Goal: Book appointment/travel/reservation

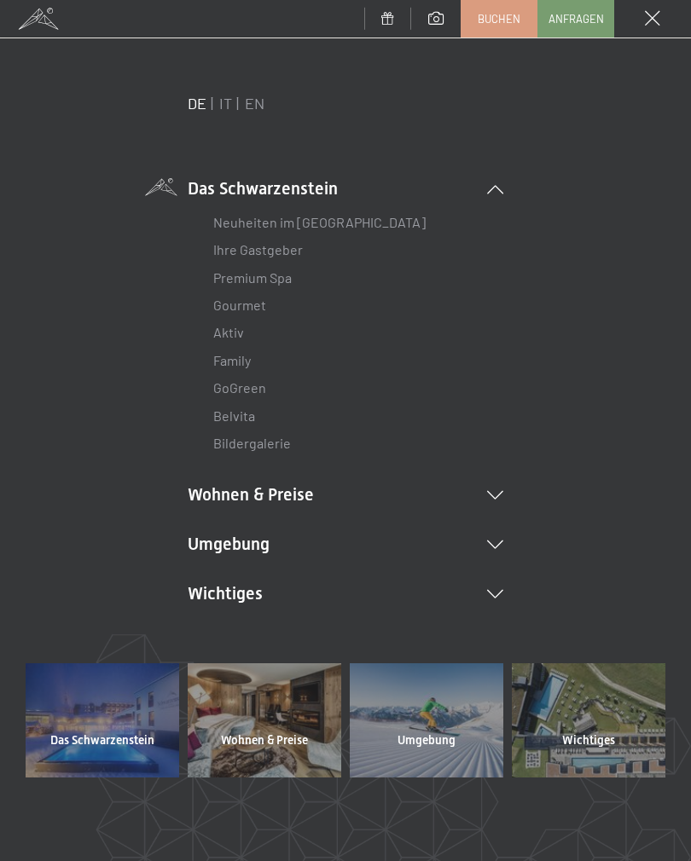
scroll to position [10, 0]
click at [219, 109] on link "IT" at bounding box center [225, 102] width 13 height 19
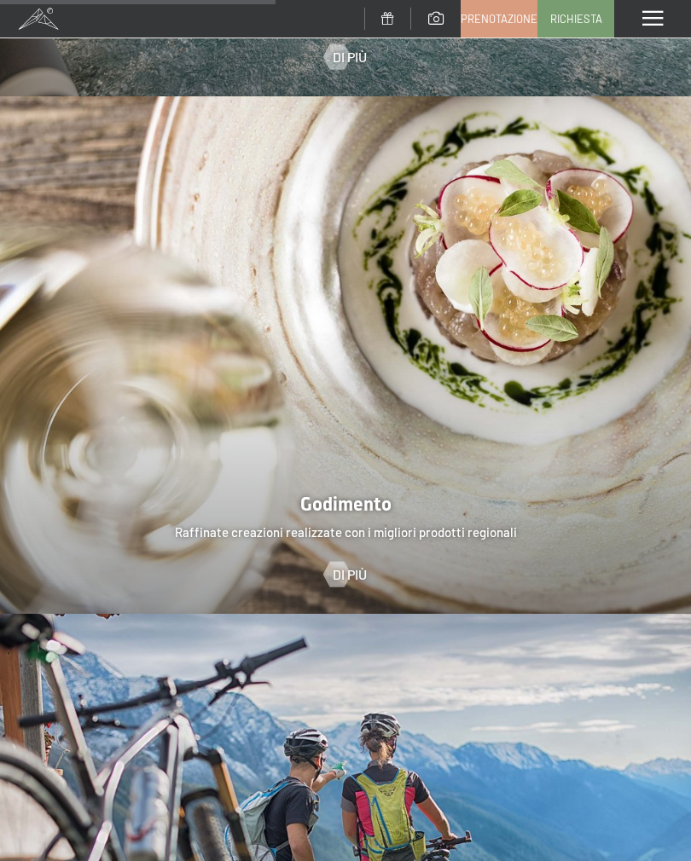
scroll to position [2513, 0]
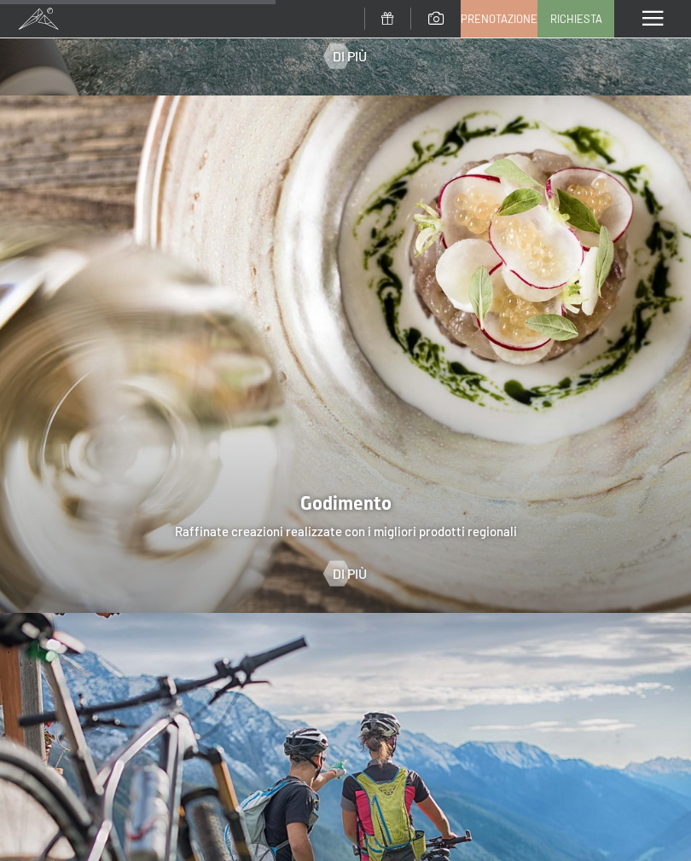
click at [575, 16] on span "Richiesta" at bounding box center [576, 18] width 52 height 15
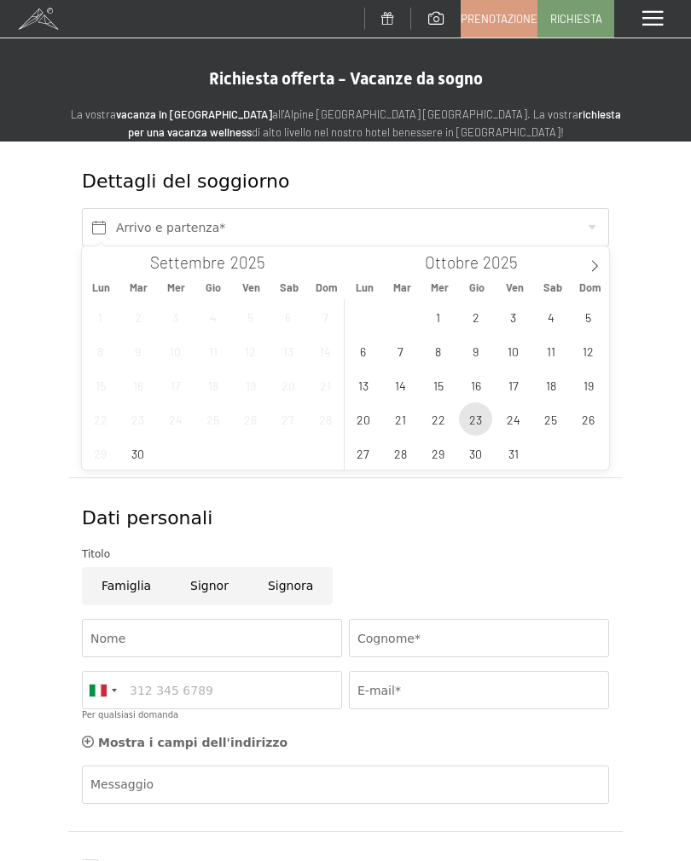
click at [476, 414] on span "23" at bounding box center [475, 419] width 33 height 33
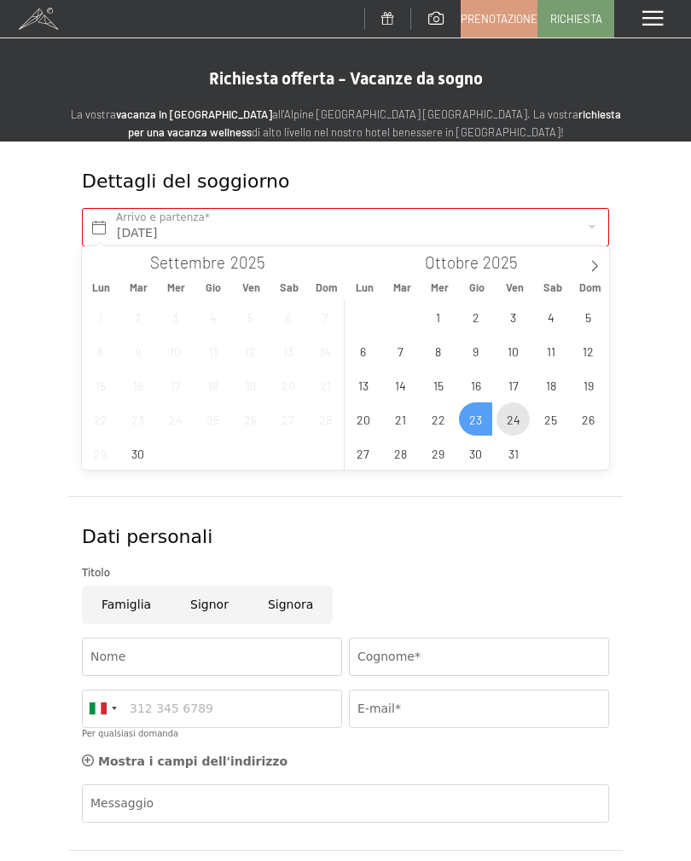
click at [501, 418] on span "24" at bounding box center [512, 419] width 33 height 33
type input "[DATE] - [DATE]"
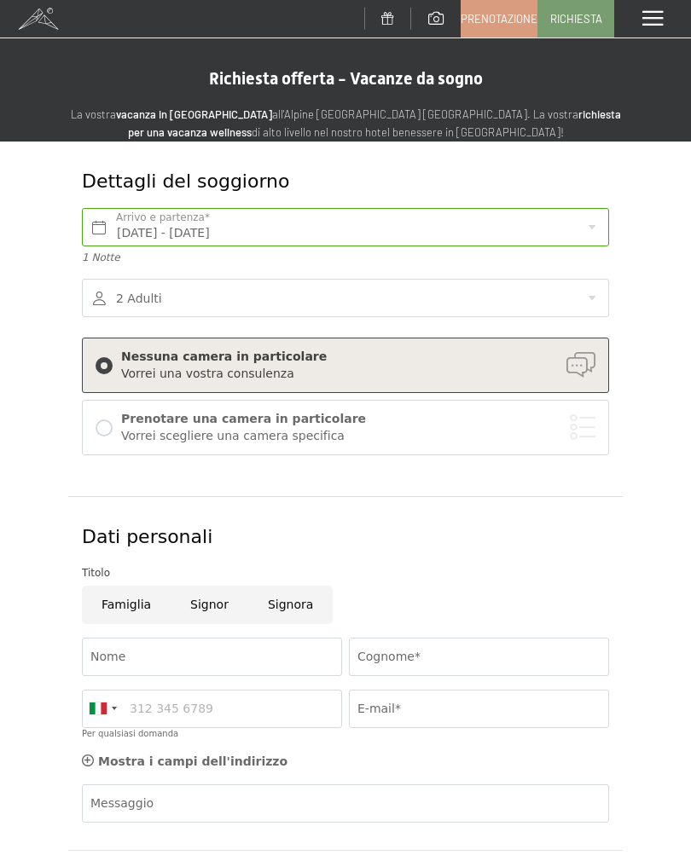
click at [109, 427] on div at bounding box center [104, 428] width 17 height 17
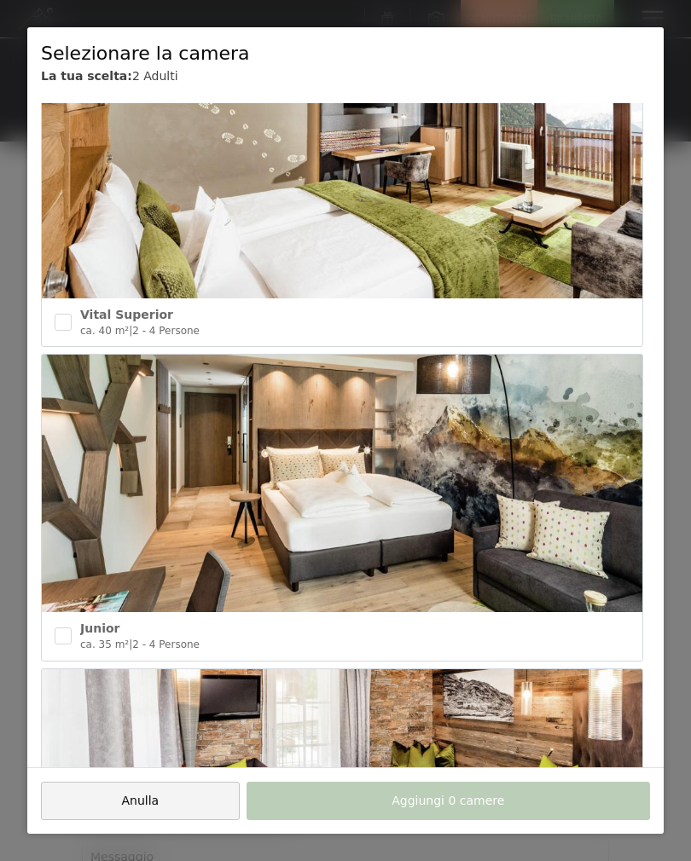
scroll to position [2595, 0]
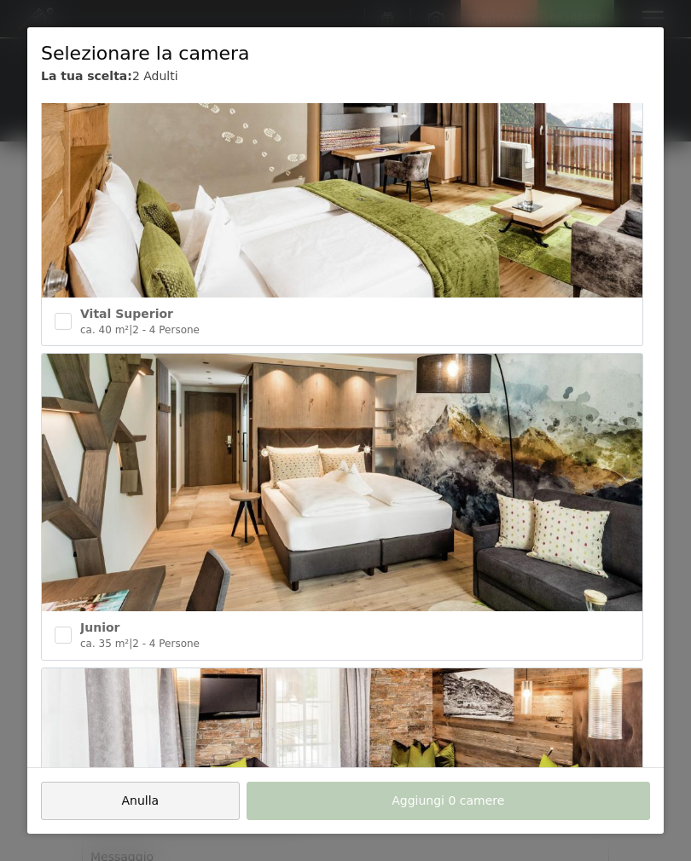
click at [65, 313] on input "checkbox" at bounding box center [63, 321] width 17 height 17
checkbox input "true"
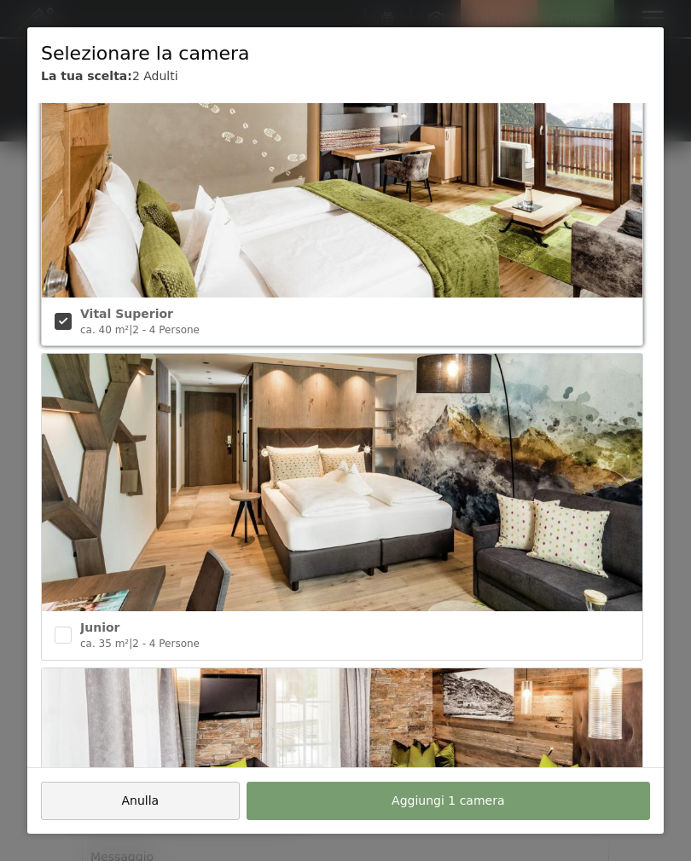
click at [67, 627] on input "checkbox" at bounding box center [63, 635] width 17 height 17
checkbox input "true"
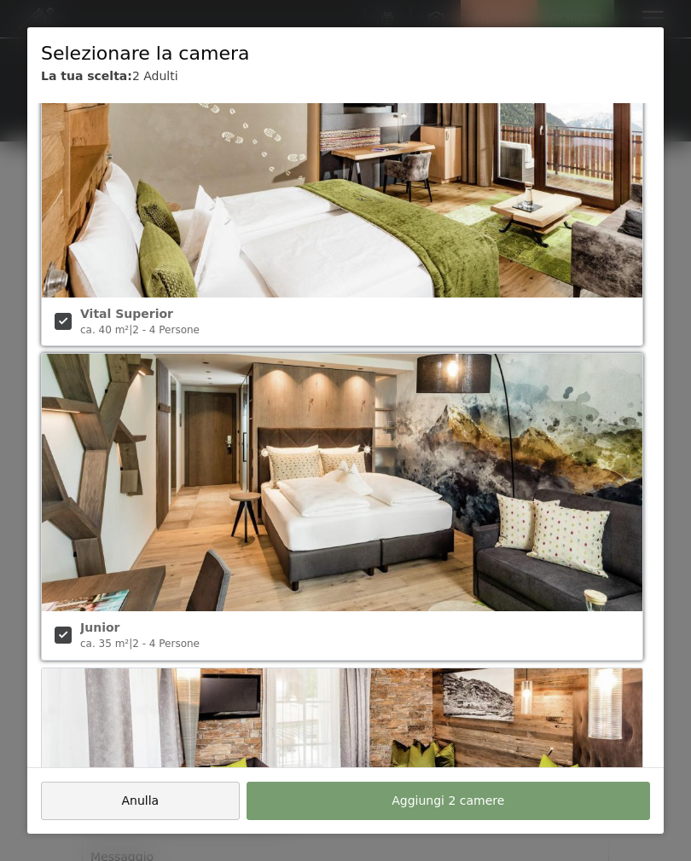
click at [468, 802] on span "Aggiungi 2 camere" at bounding box center [447, 801] width 113 height 17
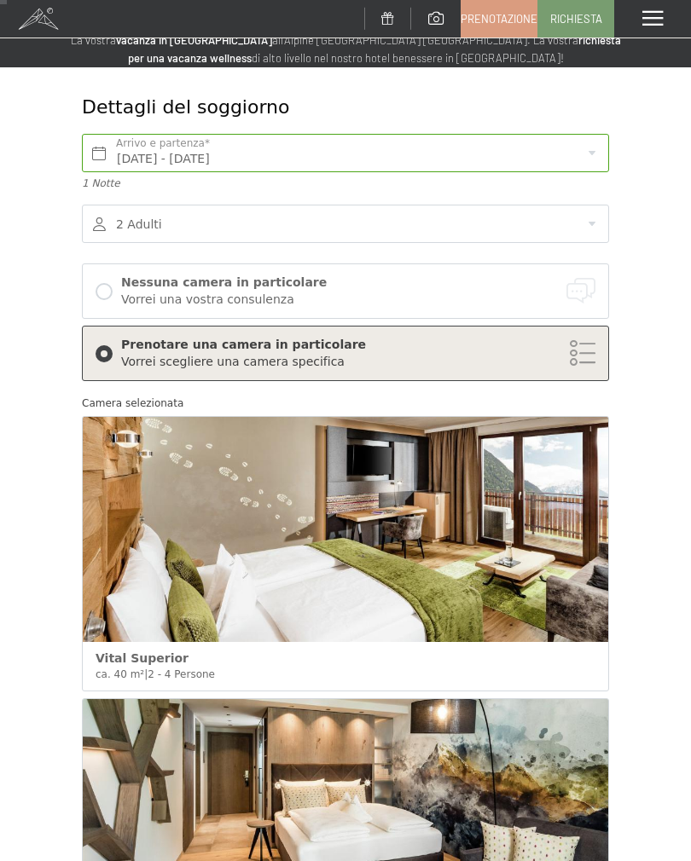
scroll to position [0, 0]
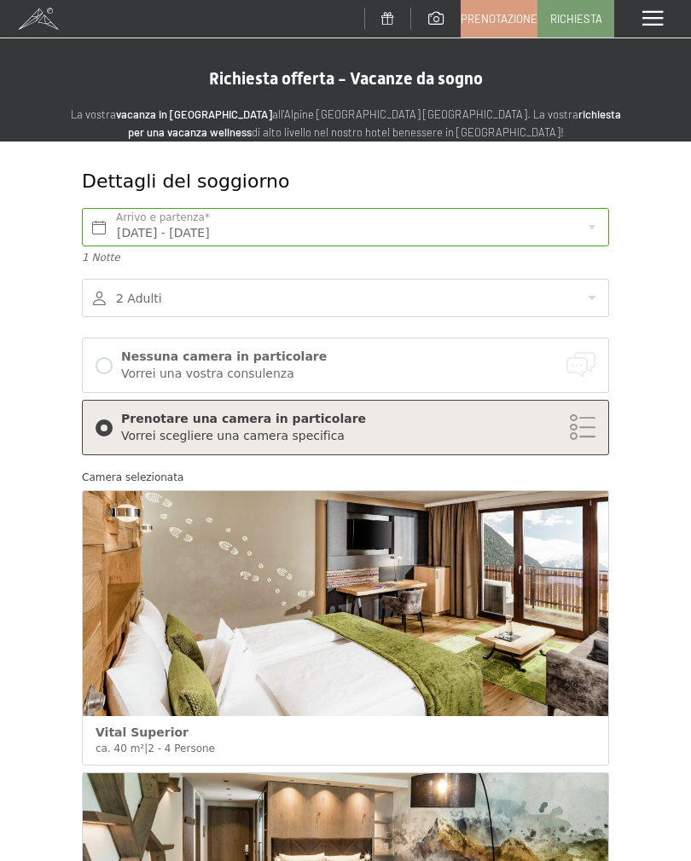
click at [107, 359] on div at bounding box center [104, 365] width 17 height 17
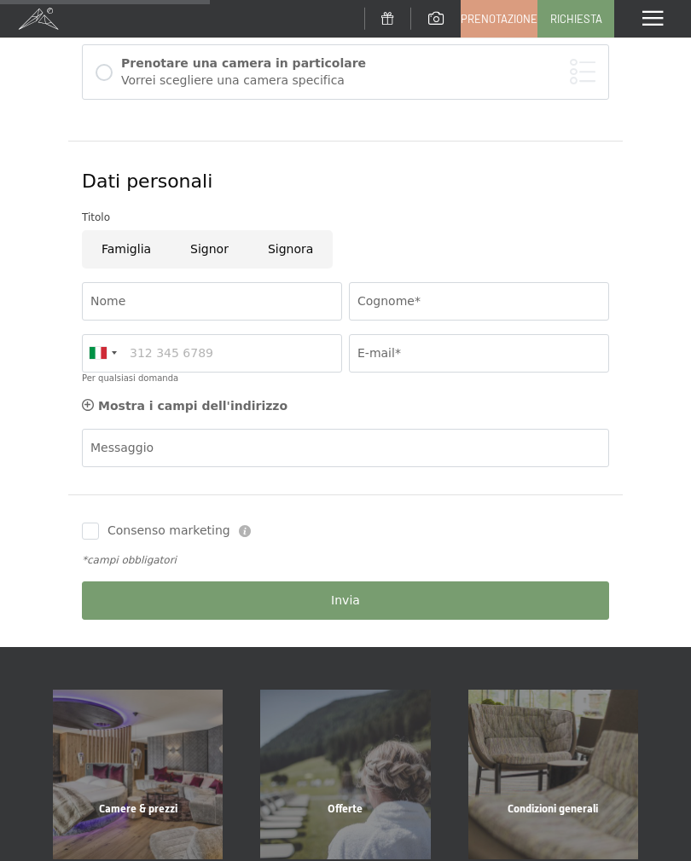
scroll to position [354, 0]
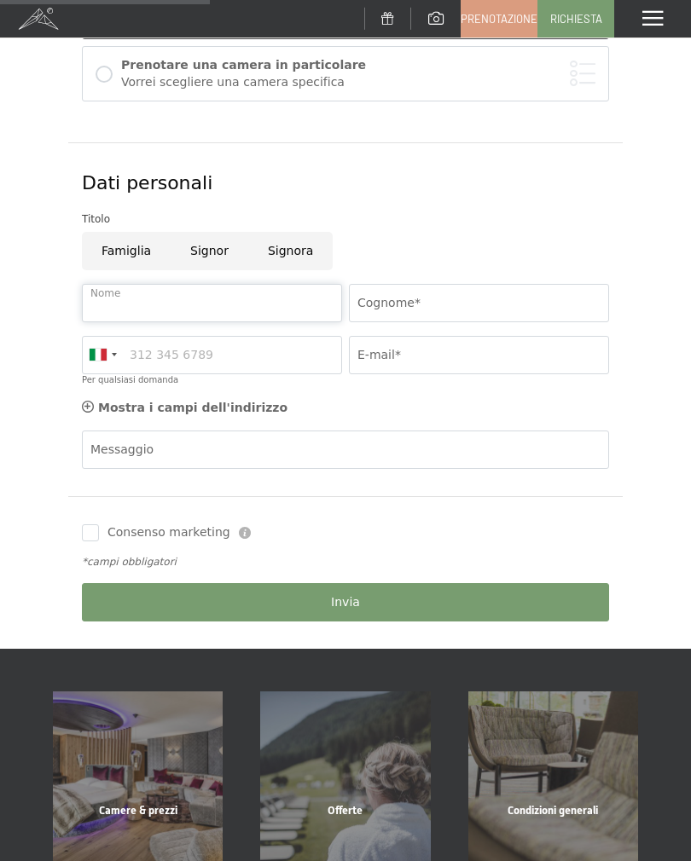
click at [144, 297] on input "Nome" at bounding box center [212, 303] width 260 height 38
type input "[PERSON_NAME]"
click at [417, 301] on input "Cognome*" at bounding box center [479, 303] width 260 height 38
type input "Varesco"
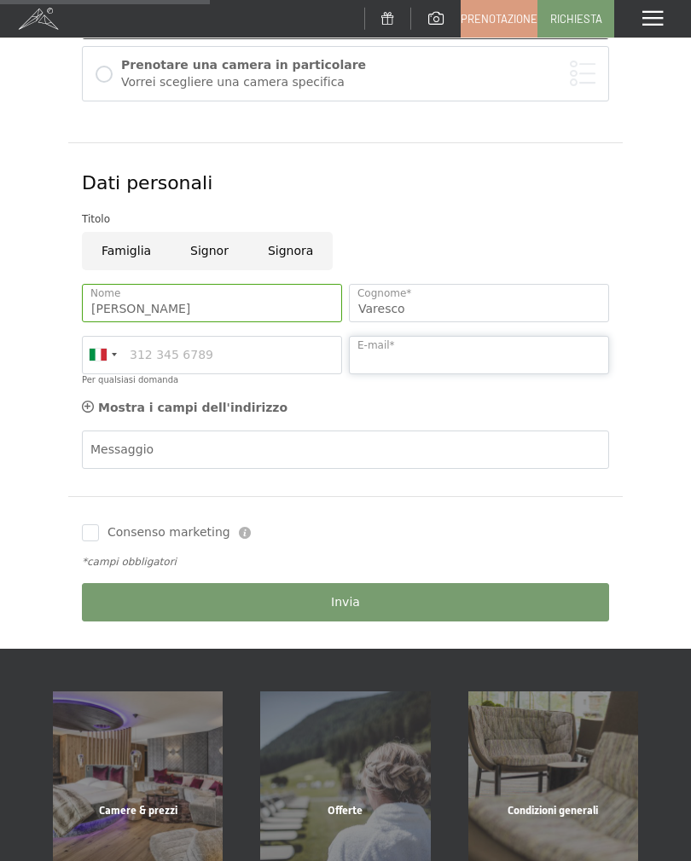
click at [386, 366] on input "E-mail*" at bounding box center [479, 355] width 260 height 38
type input "[EMAIL_ADDRESS][DOMAIN_NAME]"
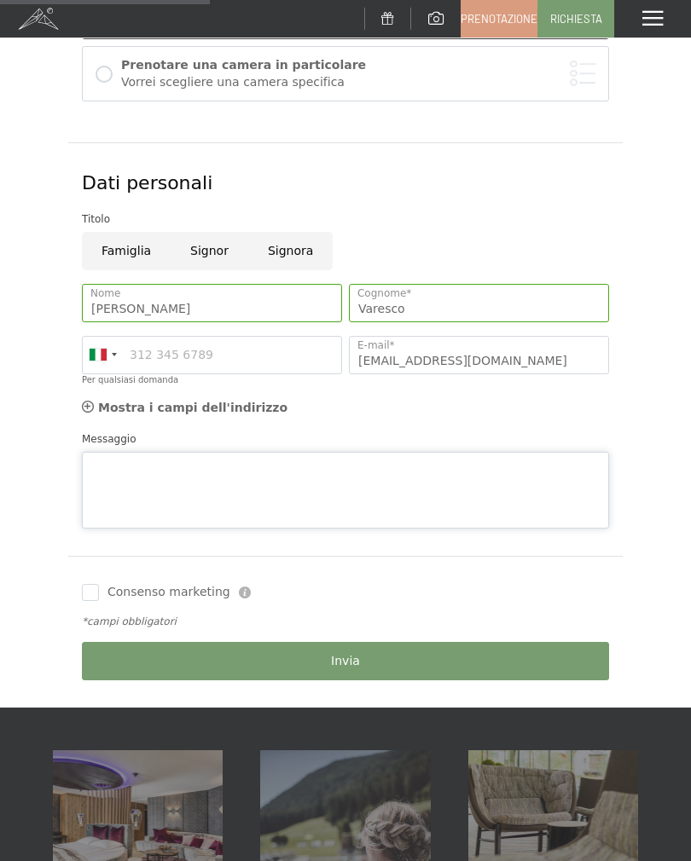
click at [133, 446] on div "Messaggio" at bounding box center [345, 480] width 527 height 98
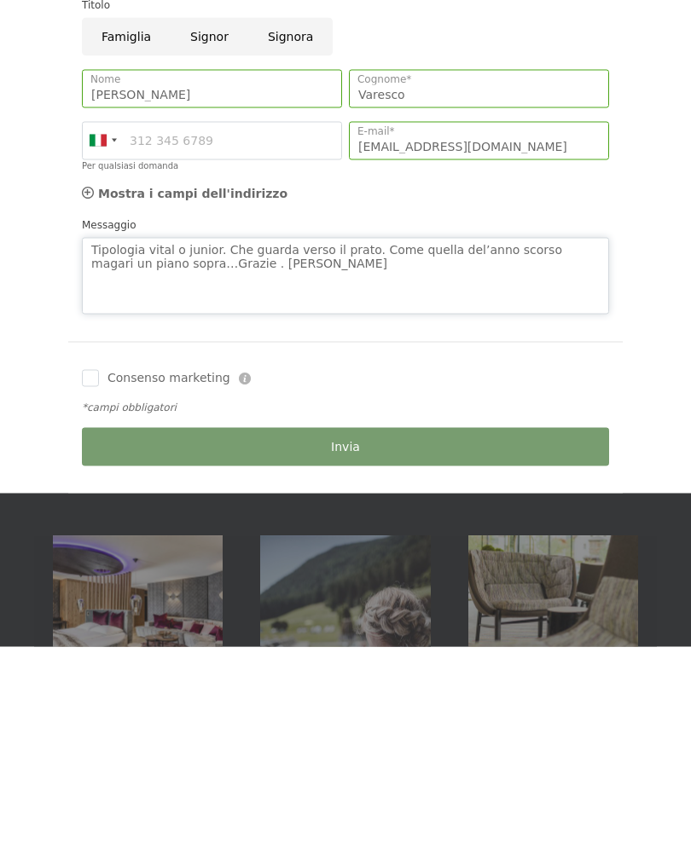
type textarea "Tipologia vital o junior. Che guarda verso il prato. Come quella del’anno scors…"
click at [91, 584] on input "Consenso marketing" at bounding box center [90, 592] width 17 height 17
checkbox input "true"
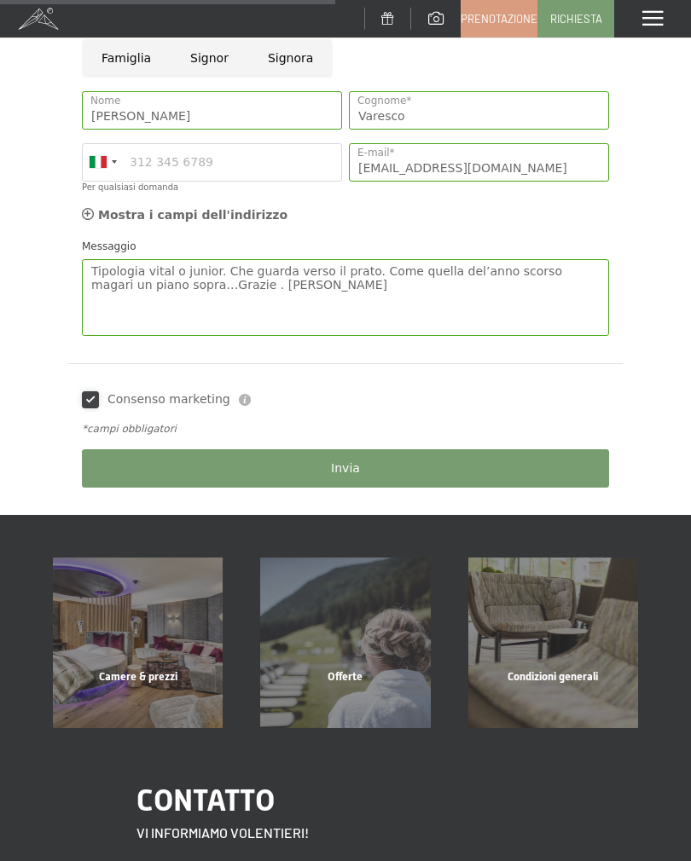
scroll to position [602, 0]
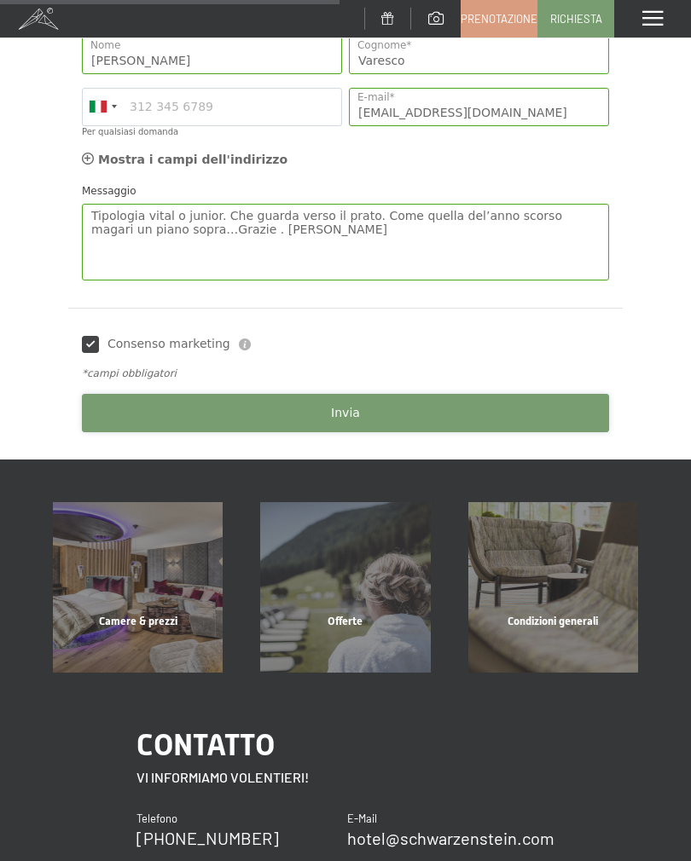
click at [346, 408] on span "Invia" at bounding box center [345, 413] width 29 height 17
